Goal: Check status

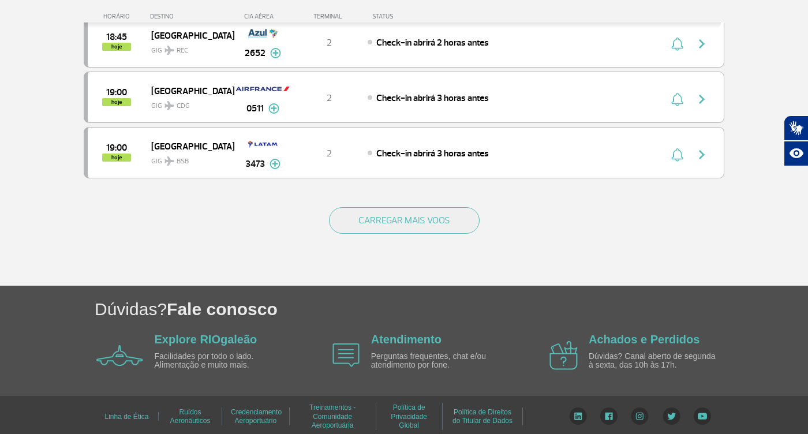
scroll to position [1130, 0]
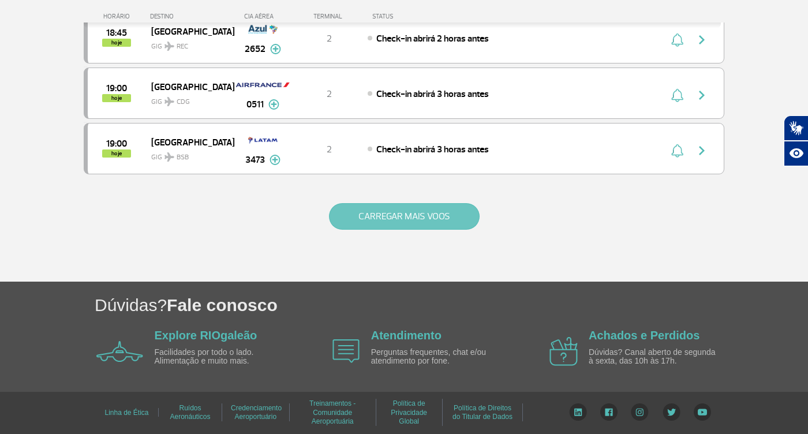
click at [449, 212] on button "CARREGAR MAIS VOOS" at bounding box center [404, 216] width 151 height 27
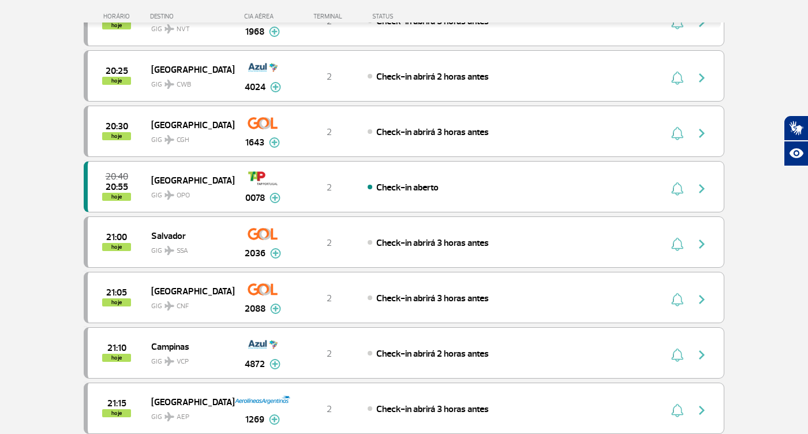
scroll to position [1643, 0]
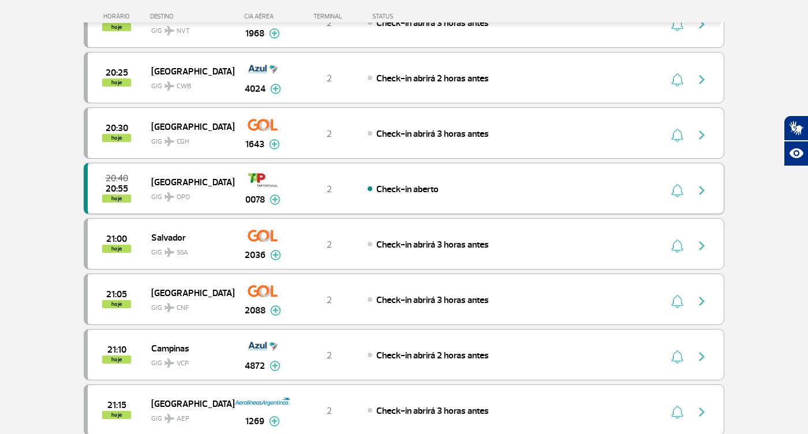
click at [708, 186] on img "button" at bounding box center [702, 190] width 14 height 14
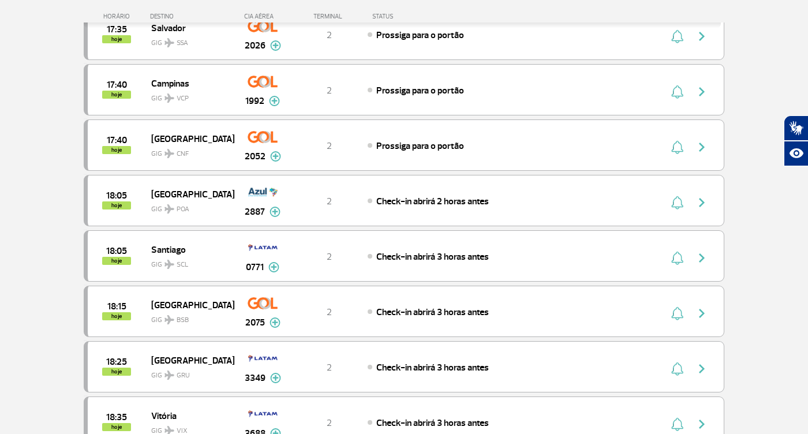
scroll to position [1130, 0]
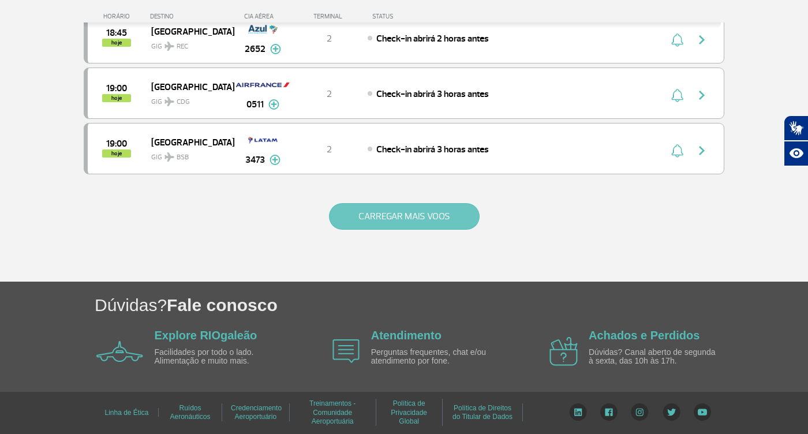
click at [447, 213] on button "CARREGAR MAIS VOOS" at bounding box center [404, 216] width 151 height 27
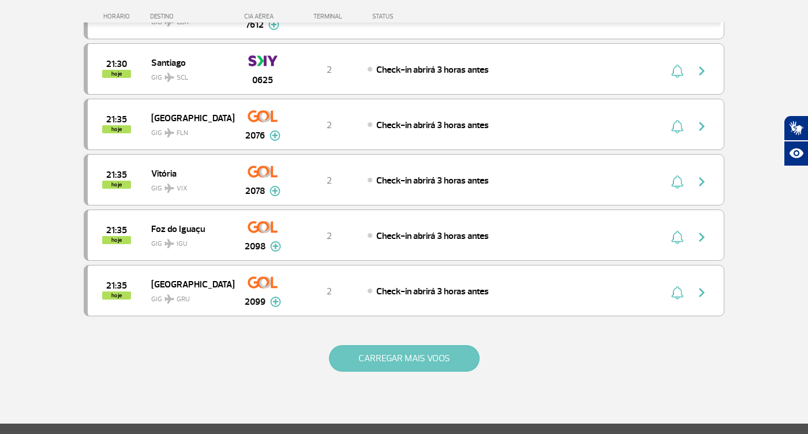
scroll to position [2096, 0]
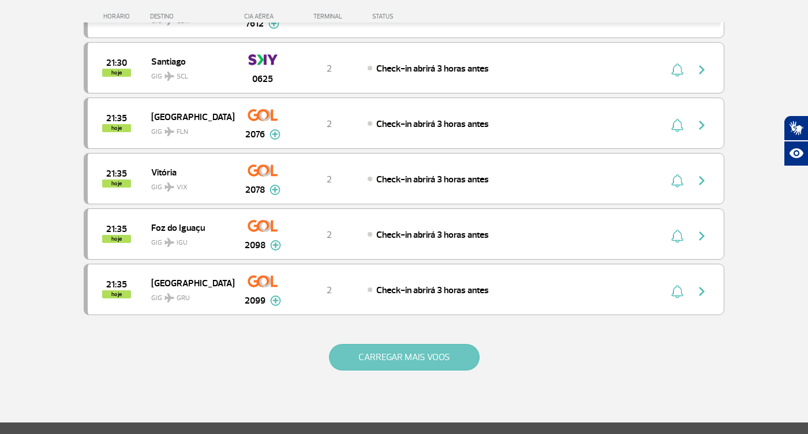
click at [402, 355] on button "CARREGAR MAIS VOOS" at bounding box center [404, 357] width 151 height 27
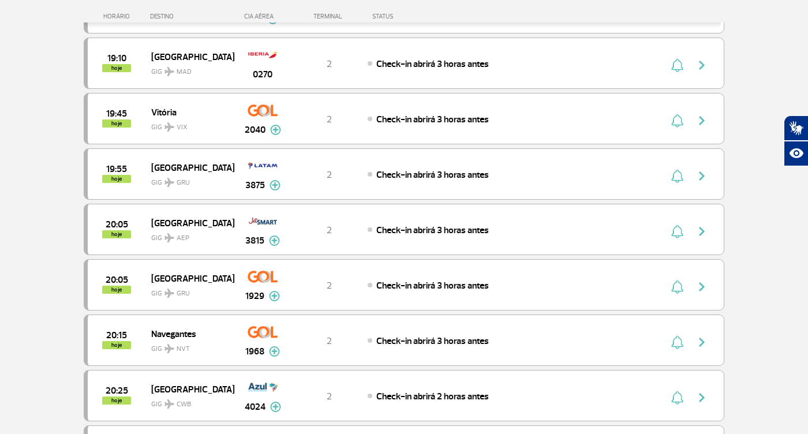
scroll to position [1325, 0]
